Goal: Transaction & Acquisition: Purchase product/service

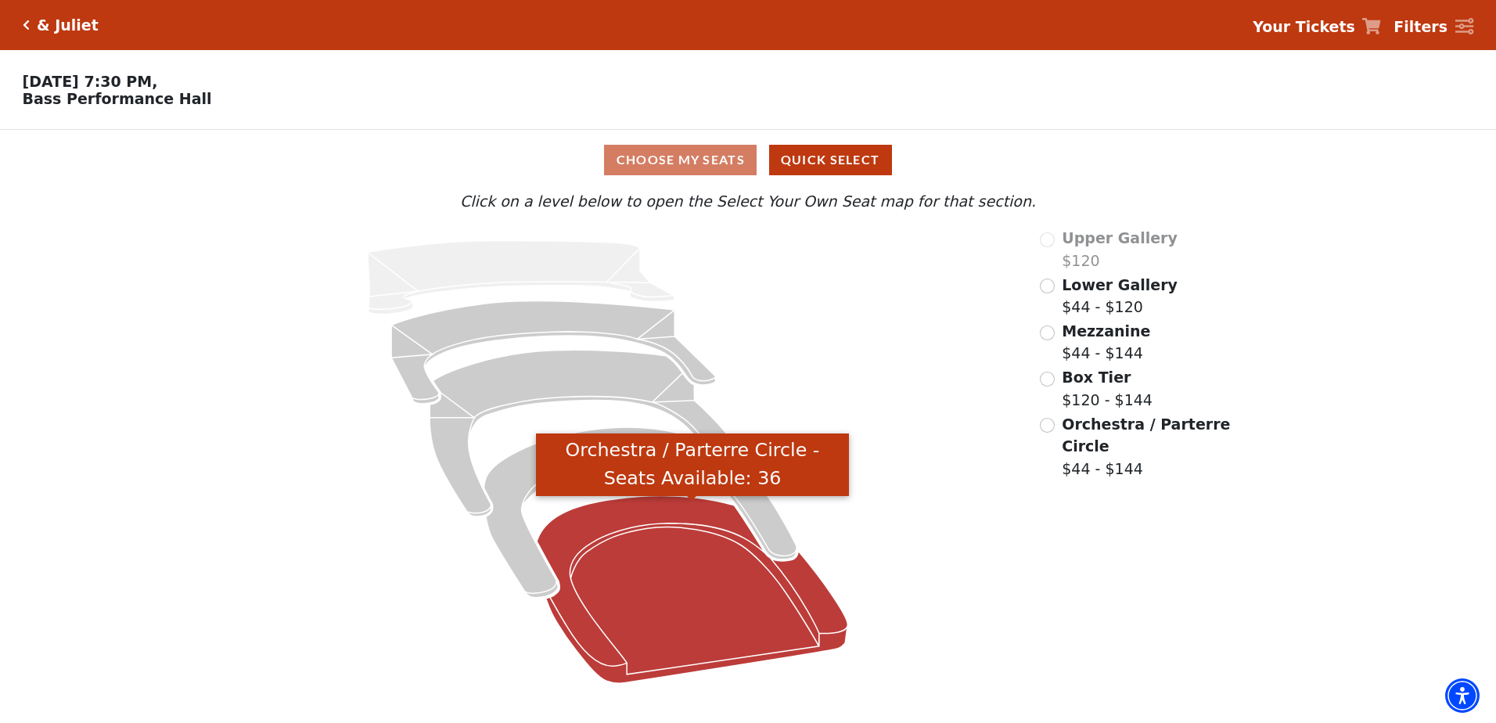
click at [604, 610] on icon "Orchestra / Parterre Circle - Seats Available: 36" at bounding box center [692, 590] width 311 height 188
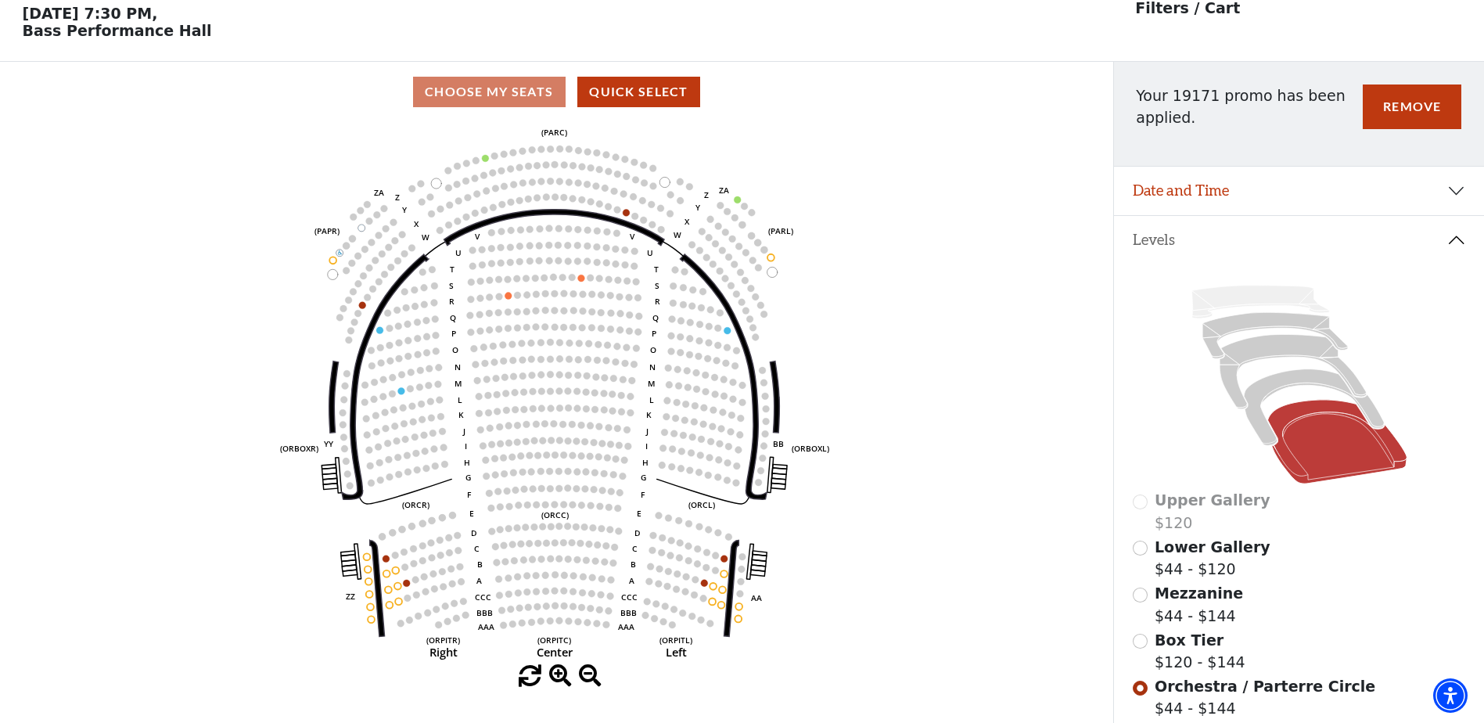
scroll to position [73, 0]
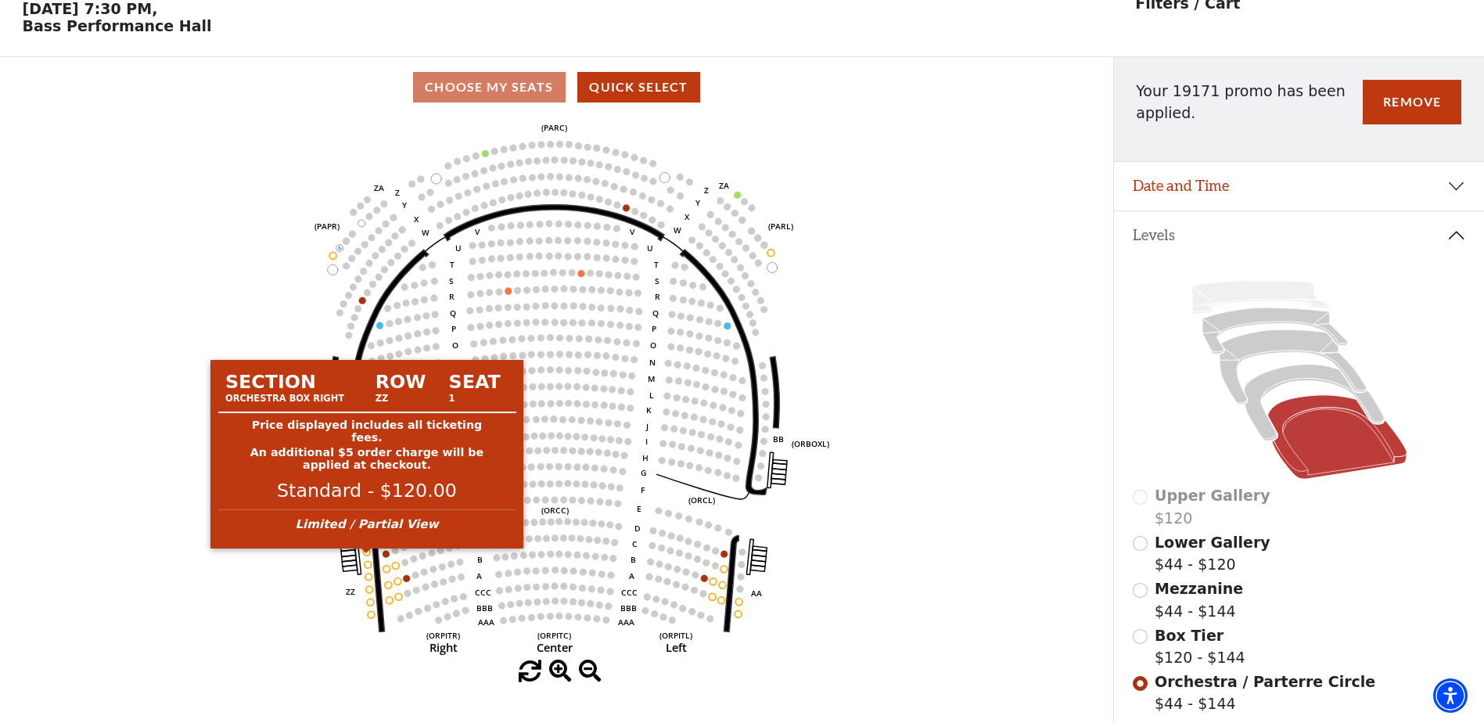
click at [369, 556] on circle at bounding box center [367, 552] width 7 height 7
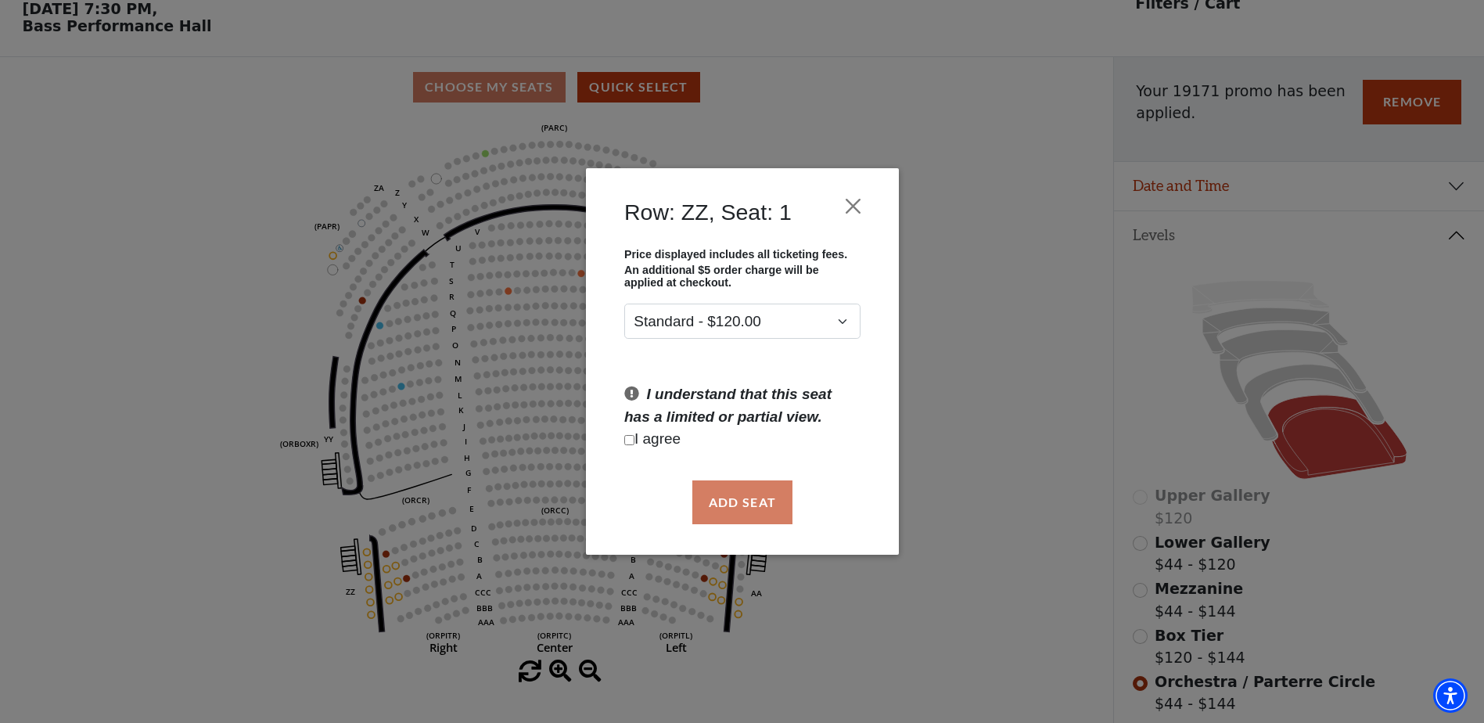
click at [633, 437] on input "Checkbox field" at bounding box center [629, 440] width 10 height 10
checkbox input "true"
click at [740, 497] on button "Add Seat" at bounding box center [742, 502] width 100 height 44
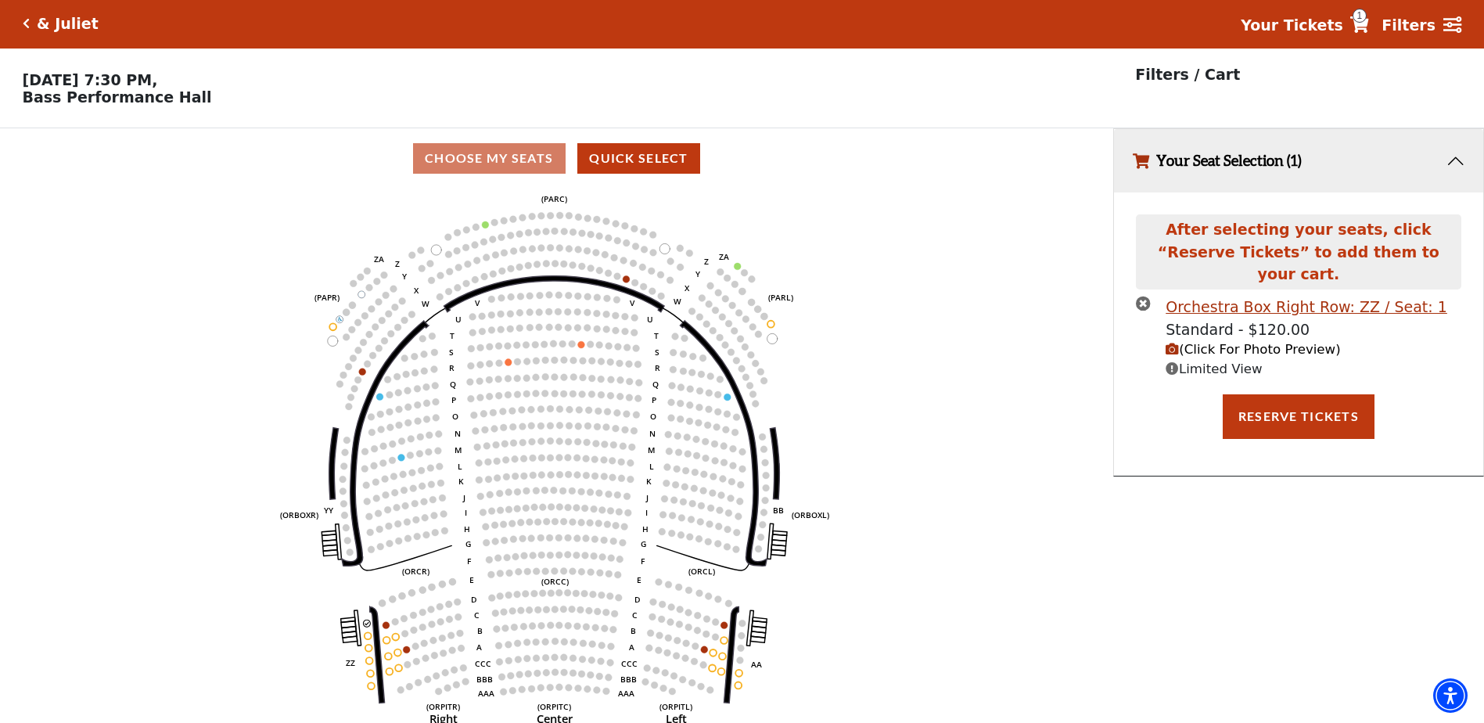
scroll to position [0, 0]
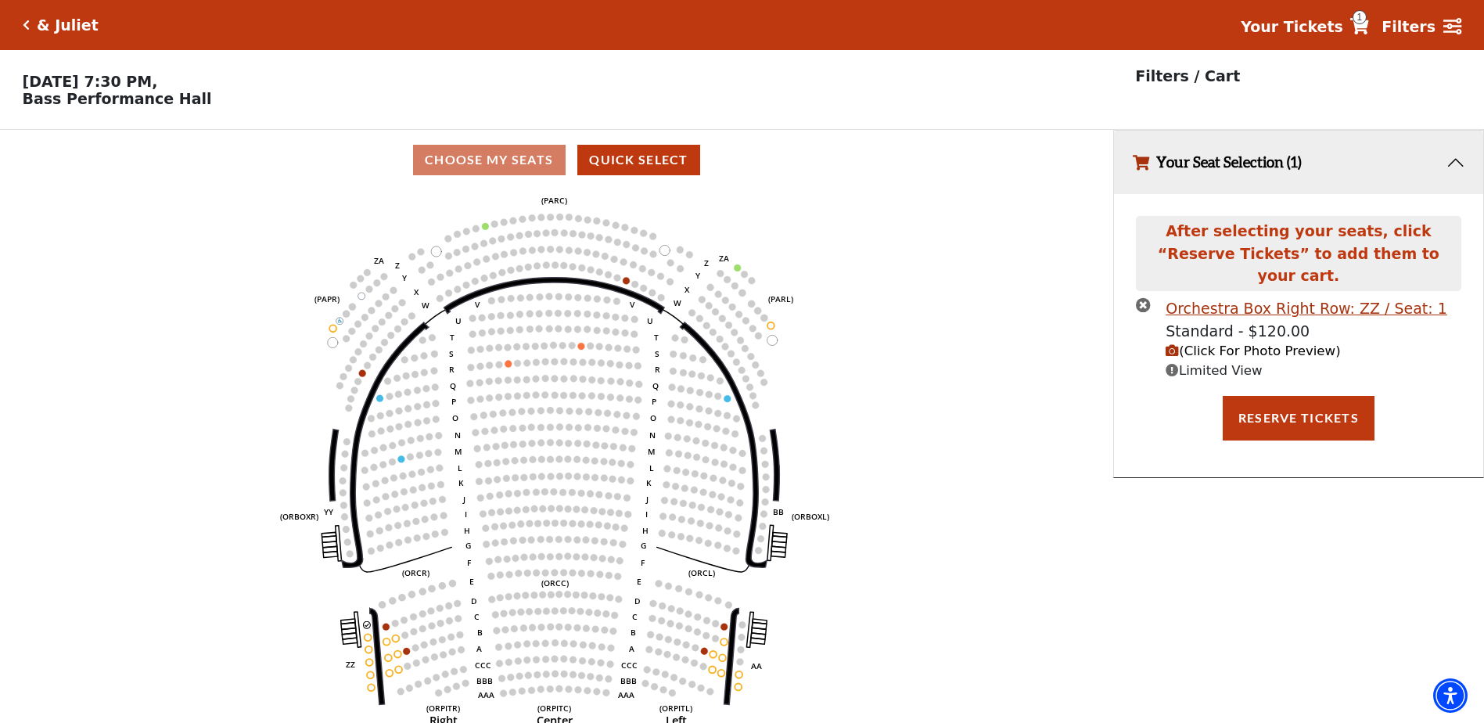
click at [1174, 344] on icon "(Click For Photo Preview)" at bounding box center [1172, 350] width 13 height 13
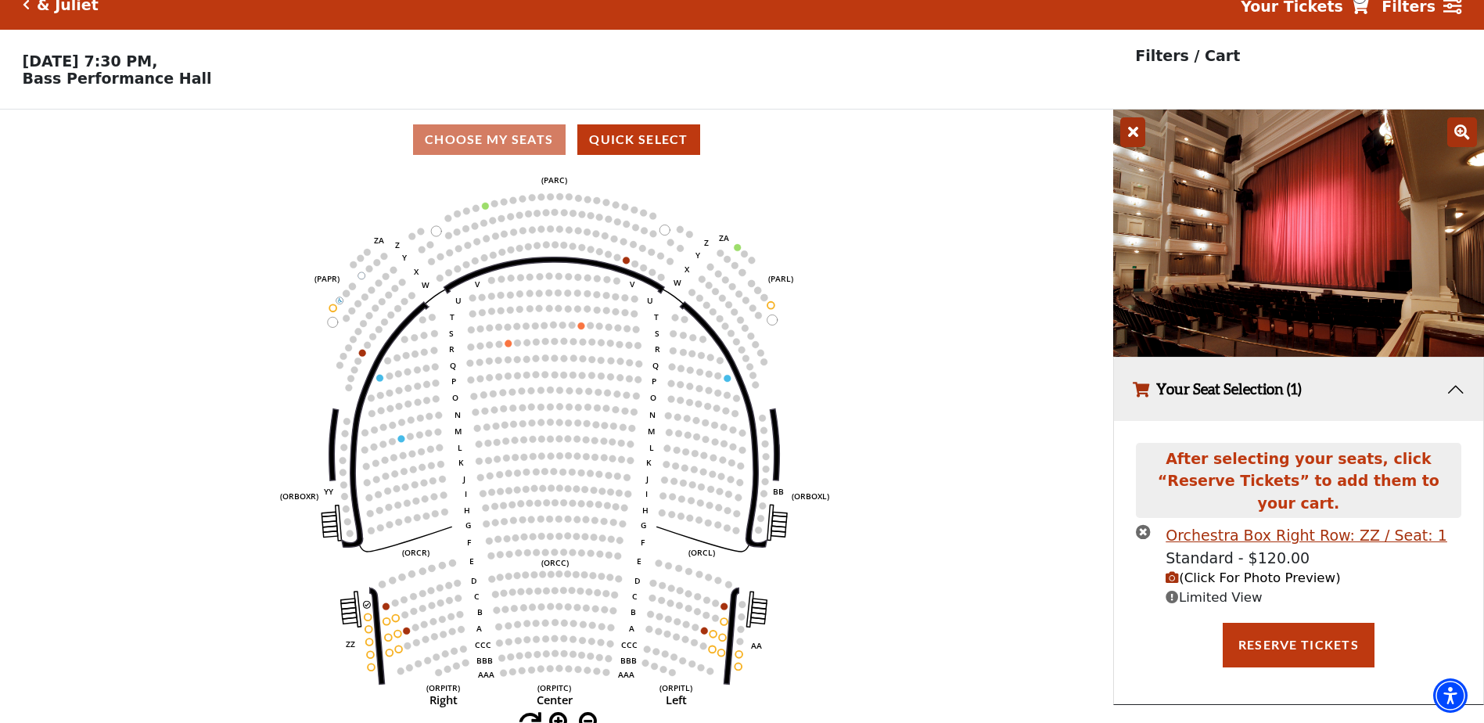
scroll to position [38, 0]
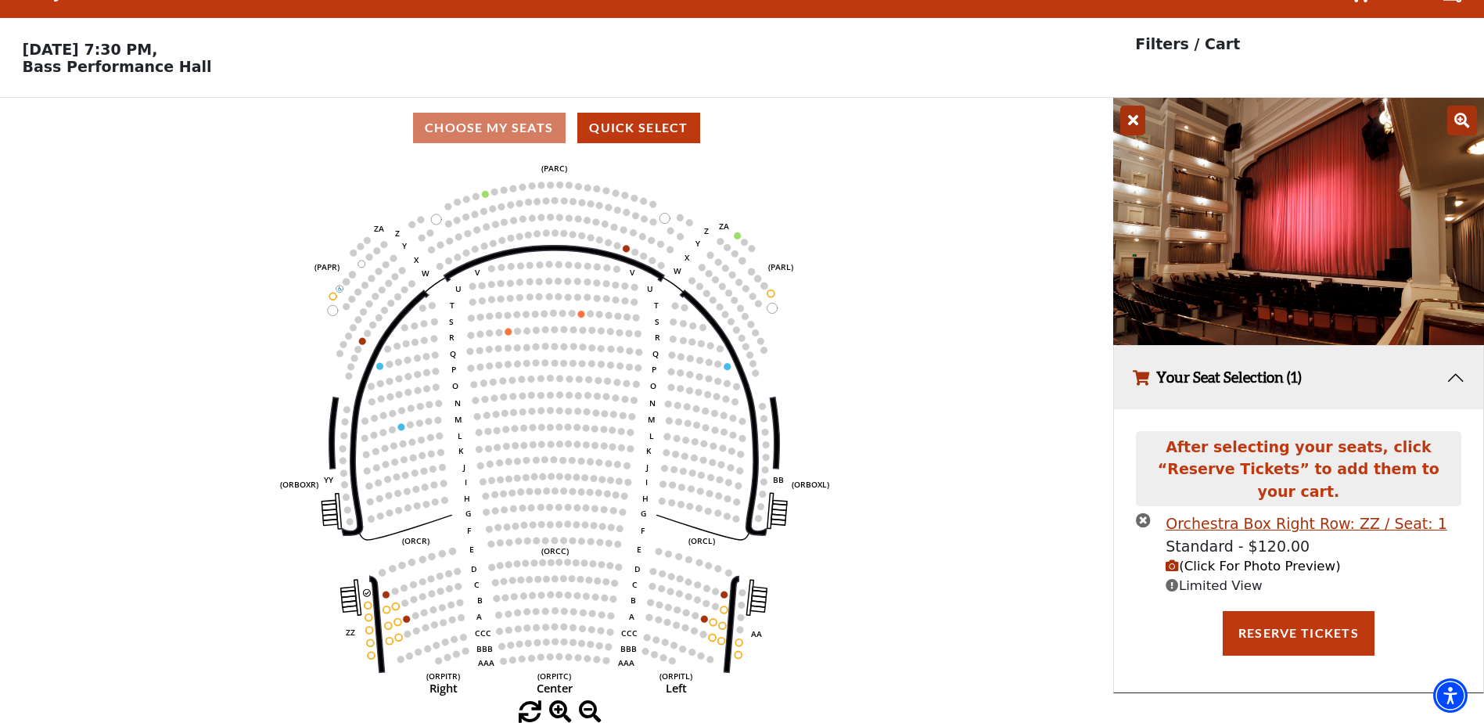
click at [1142, 513] on icon "times-circle" at bounding box center [1143, 520] width 15 height 15
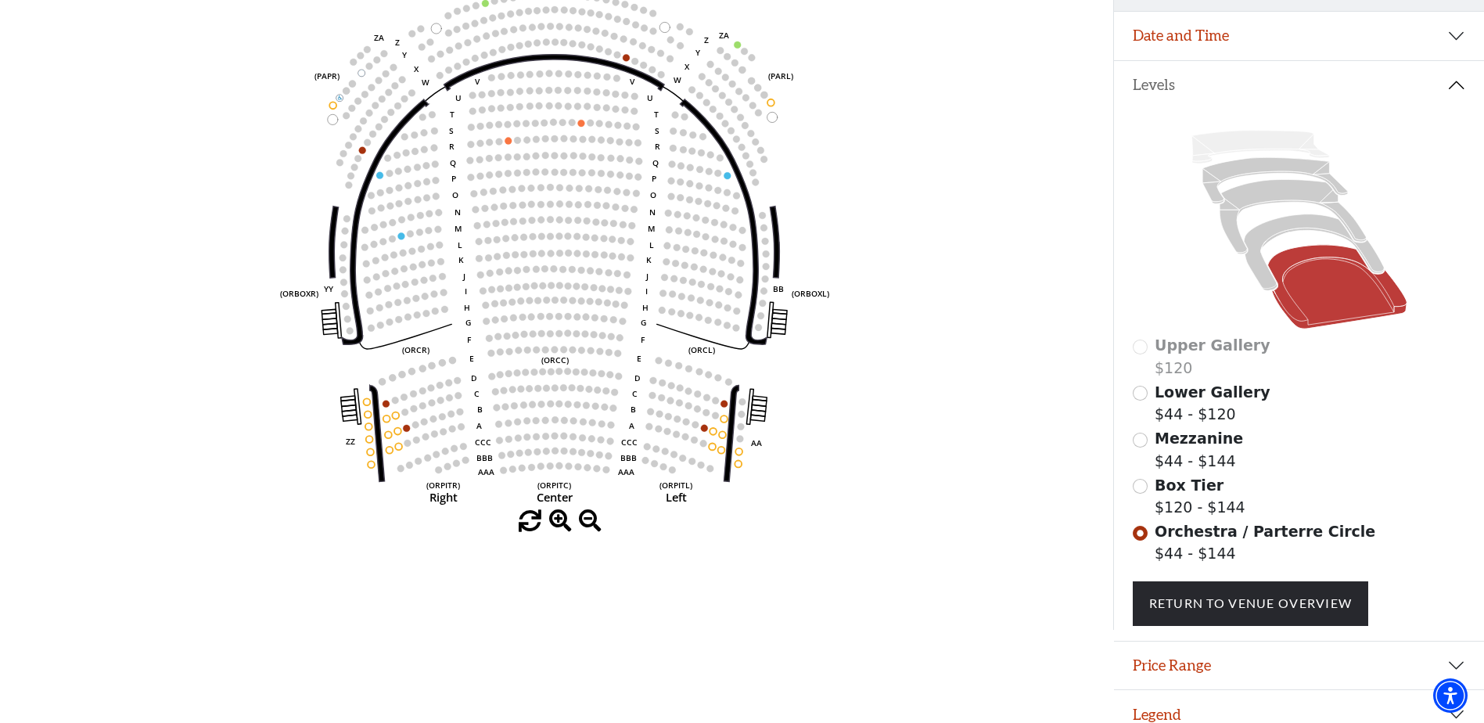
scroll to position [240, 0]
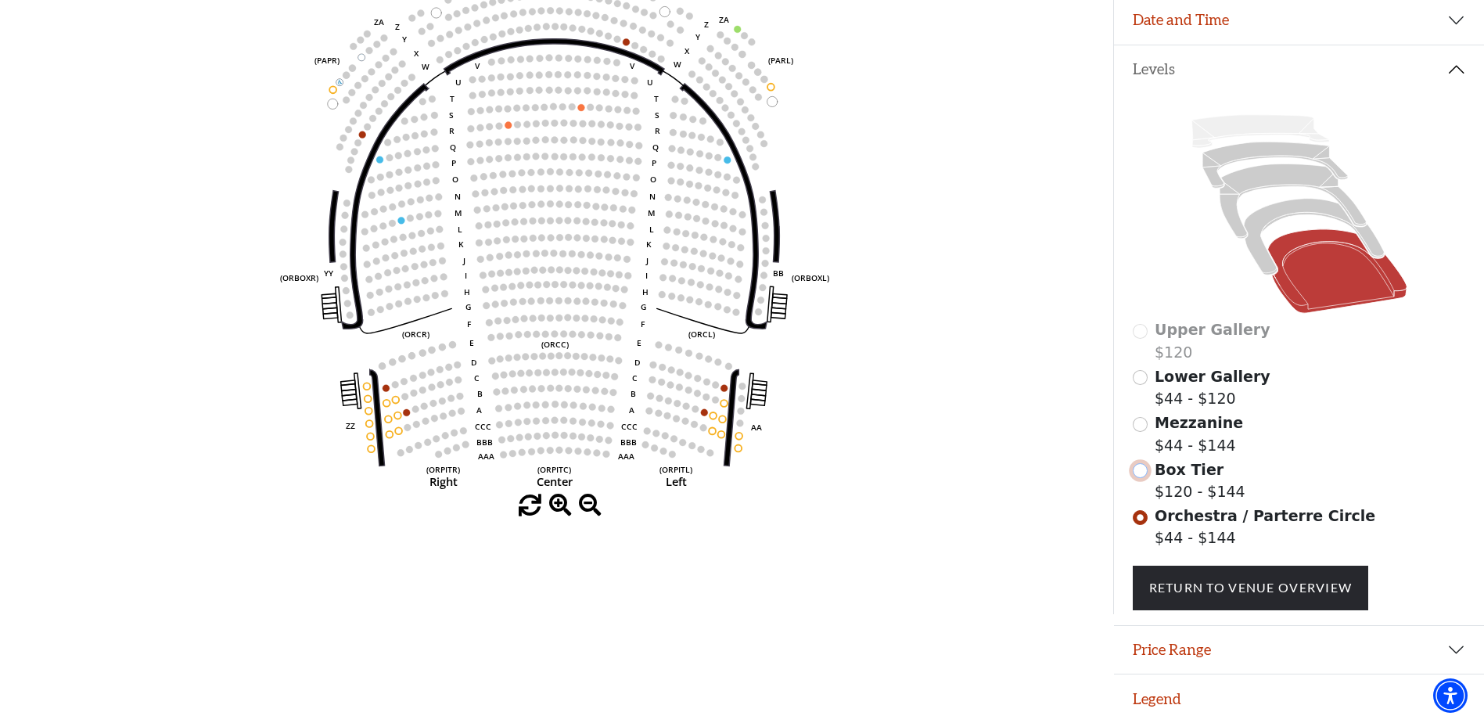
click at [1145, 477] on input "Box Tier$120 - $144\a" at bounding box center [1140, 470] width 15 height 15
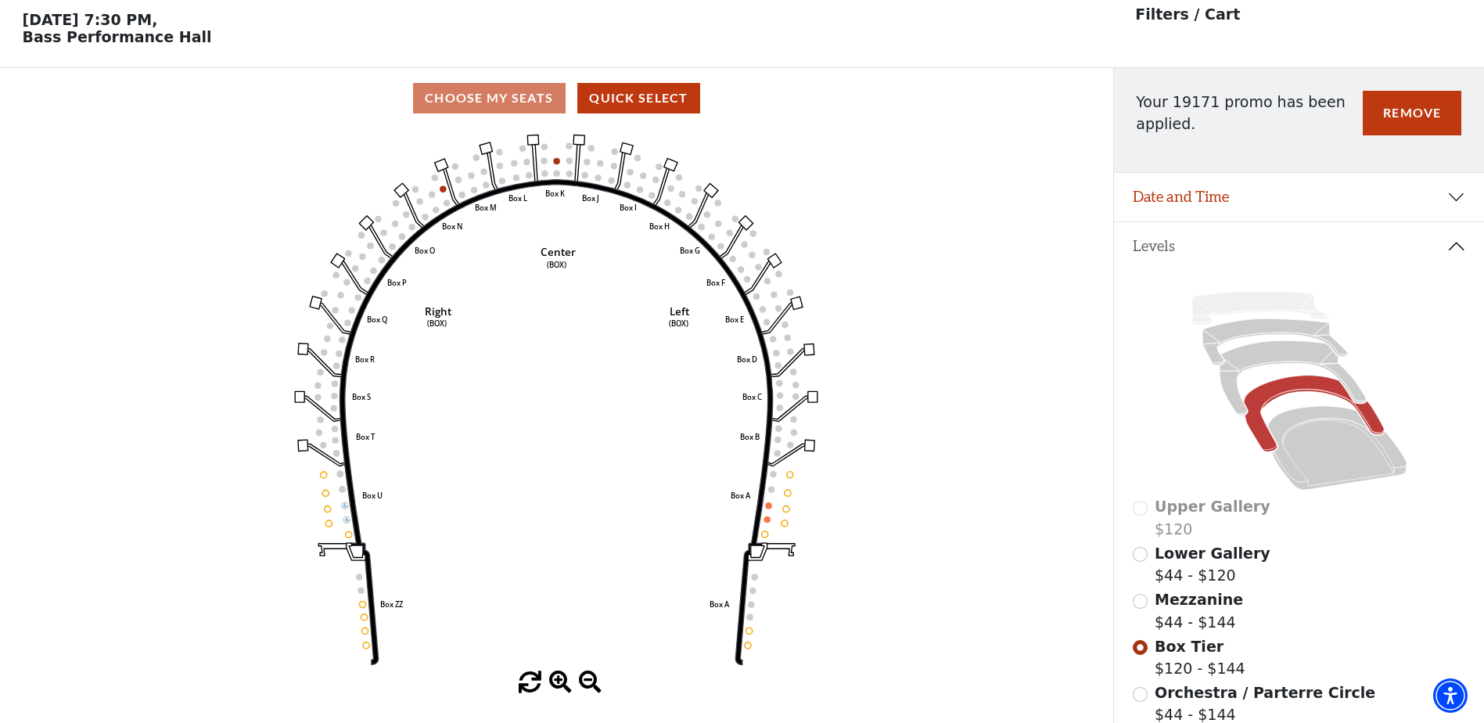
scroll to position [73, 0]
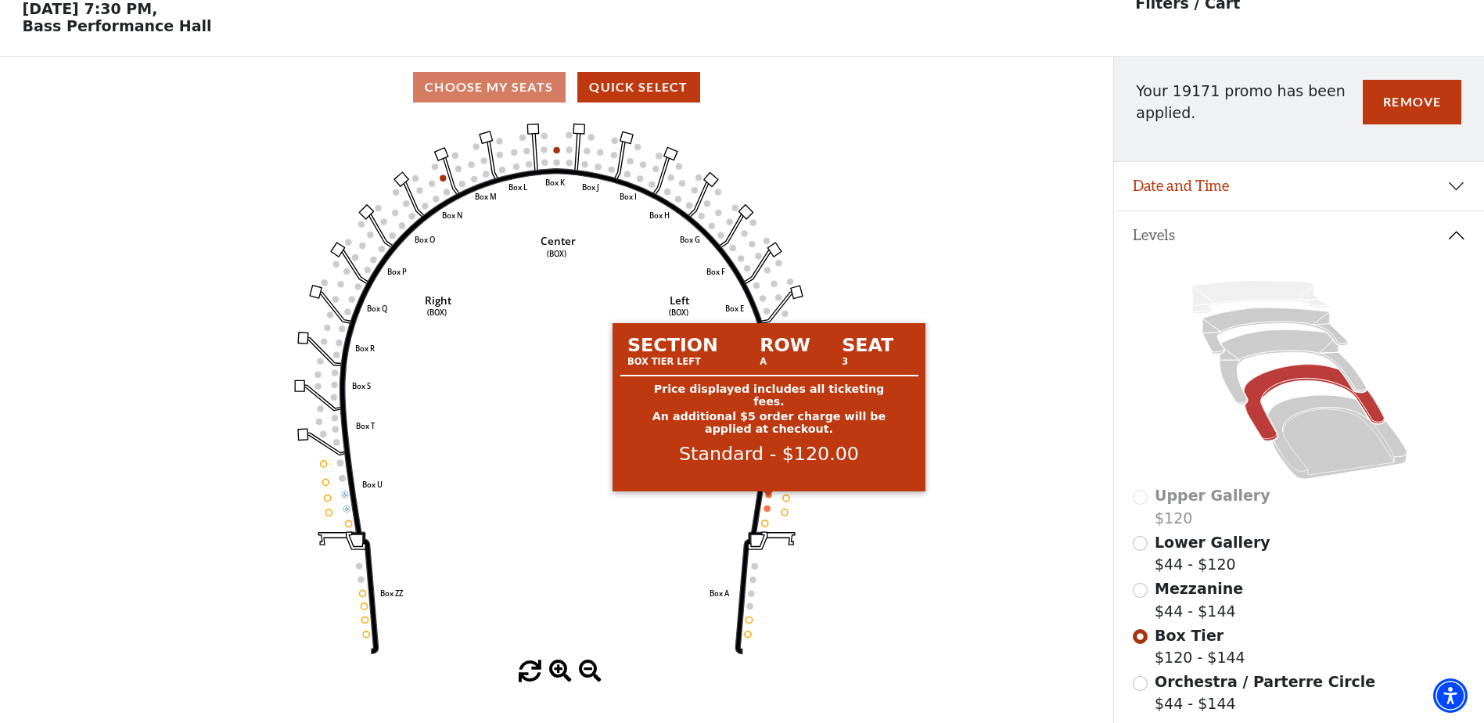
click at [770, 498] on circle at bounding box center [769, 494] width 6 height 6
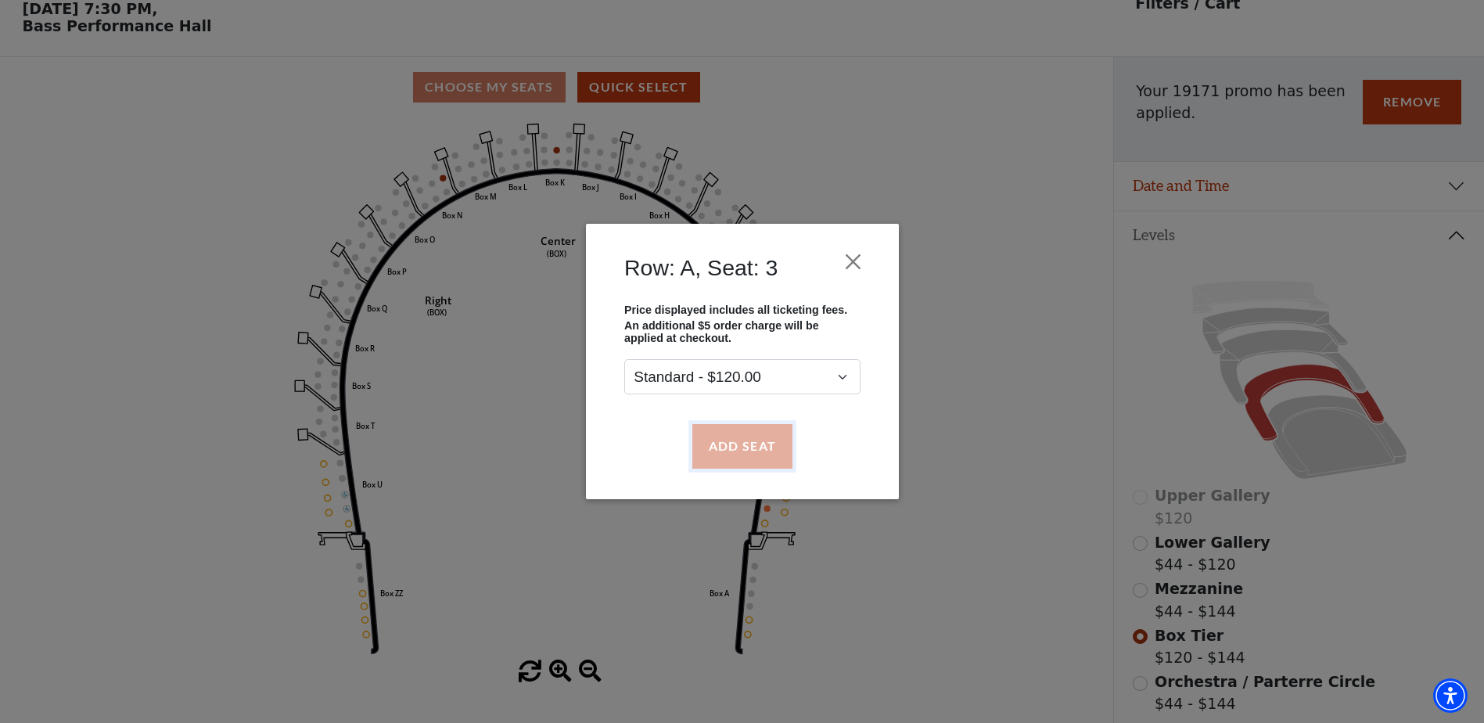
click at [740, 456] on button "Add Seat" at bounding box center [742, 446] width 100 height 44
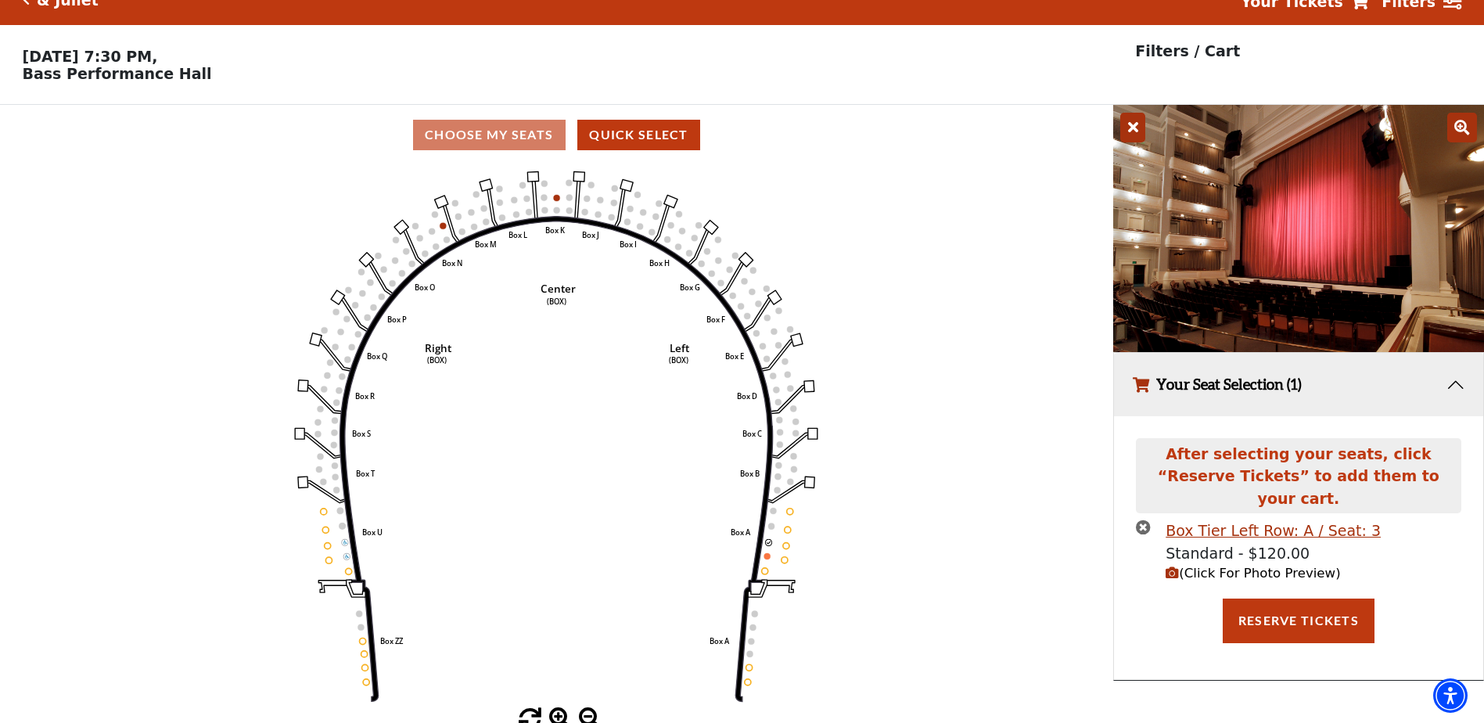
scroll to position [38, 0]
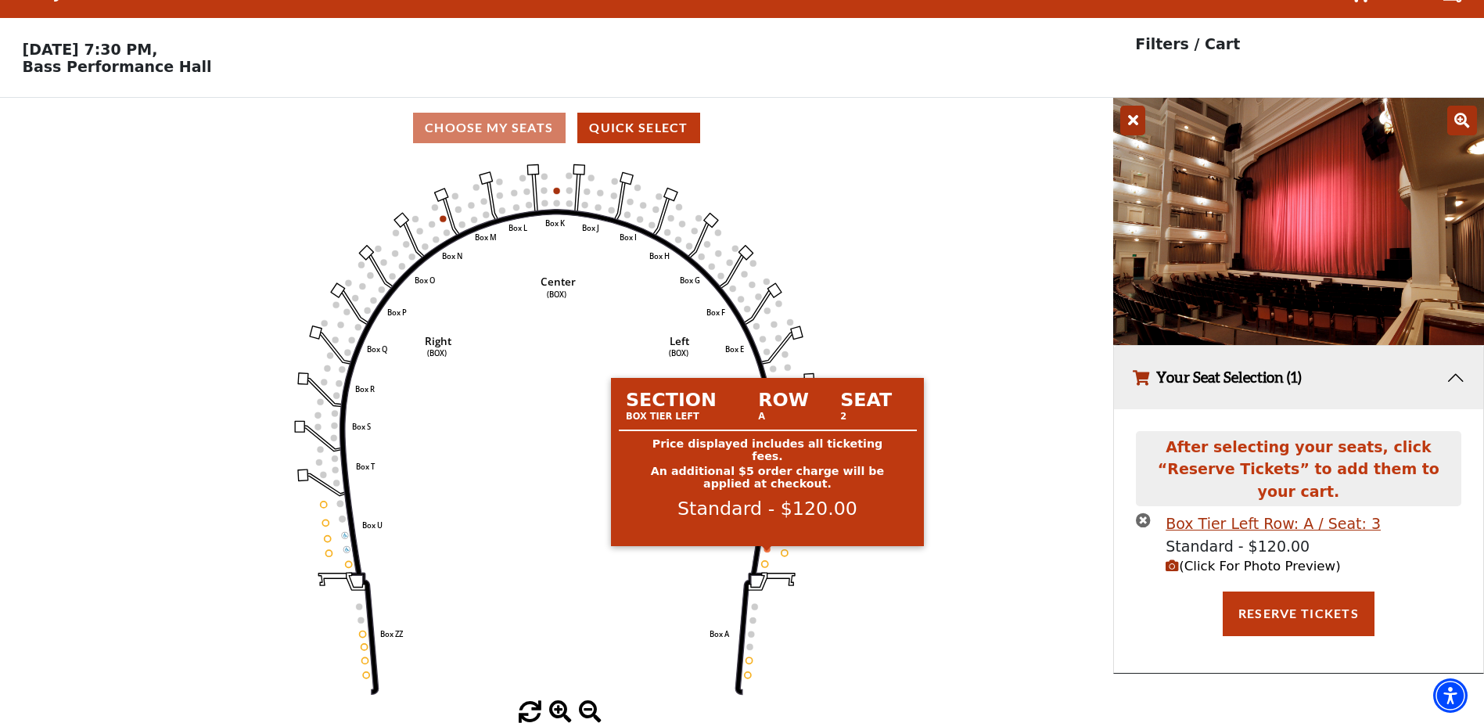
click at [766, 550] on circle at bounding box center [767, 549] width 6 height 6
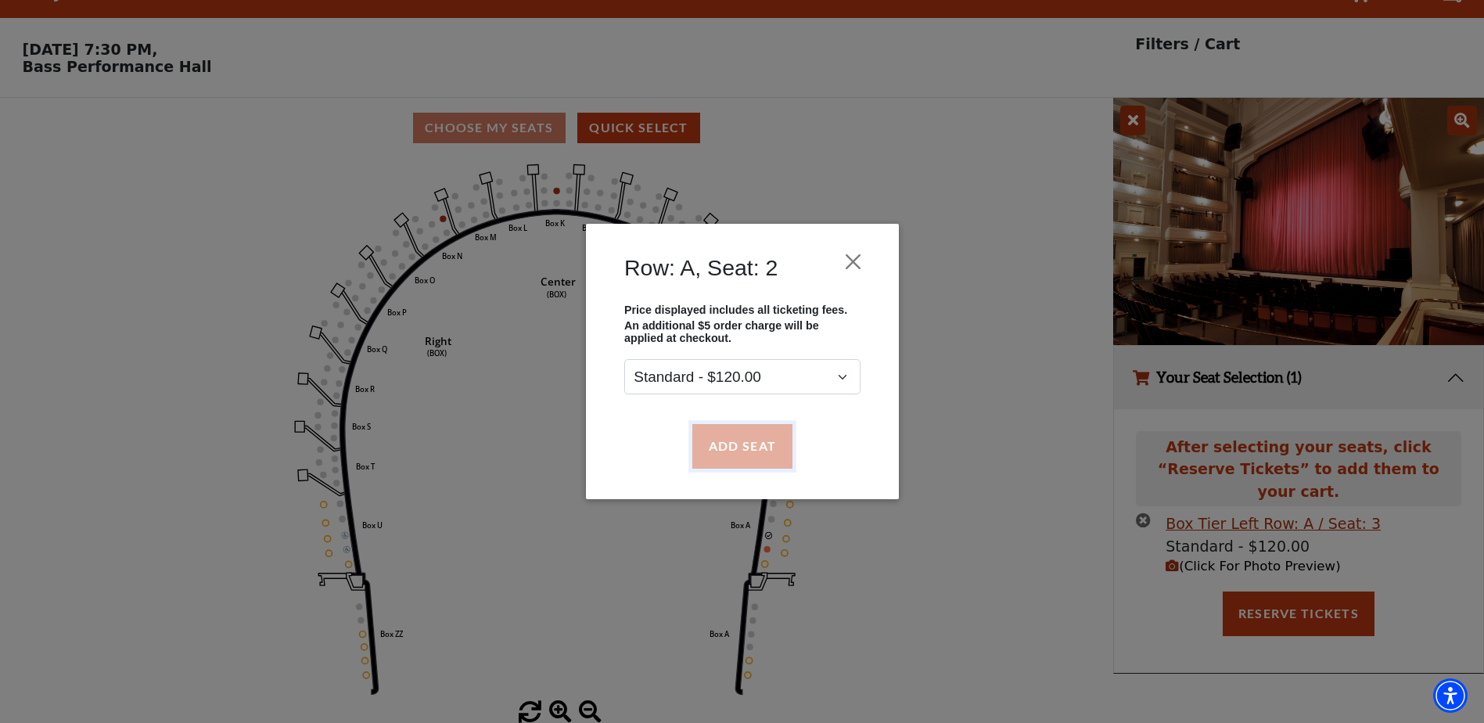
click at [725, 451] on button "Add Seat" at bounding box center [742, 446] width 100 height 44
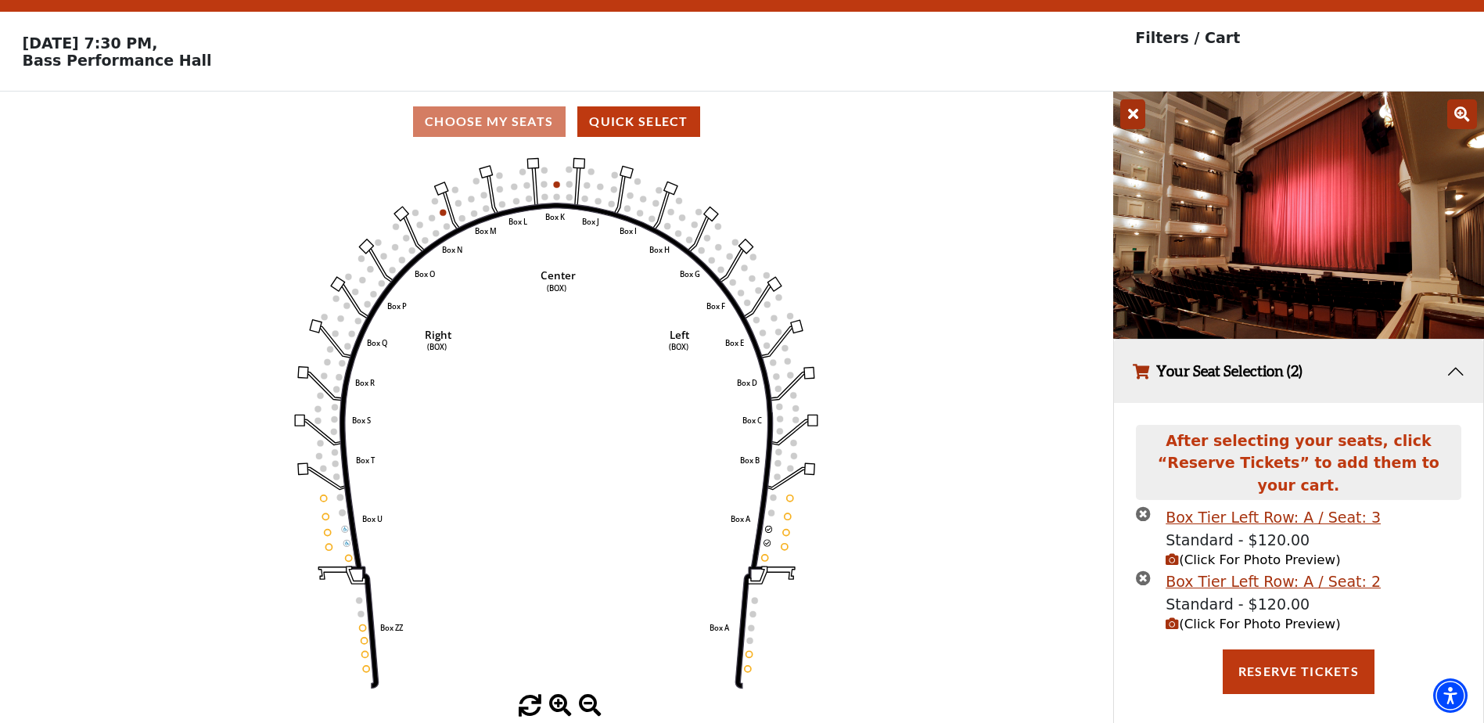
click at [1177, 617] on icon "(Click For Photo Preview)" at bounding box center [1172, 623] width 13 height 13
